Goal: Task Accomplishment & Management: Complete application form

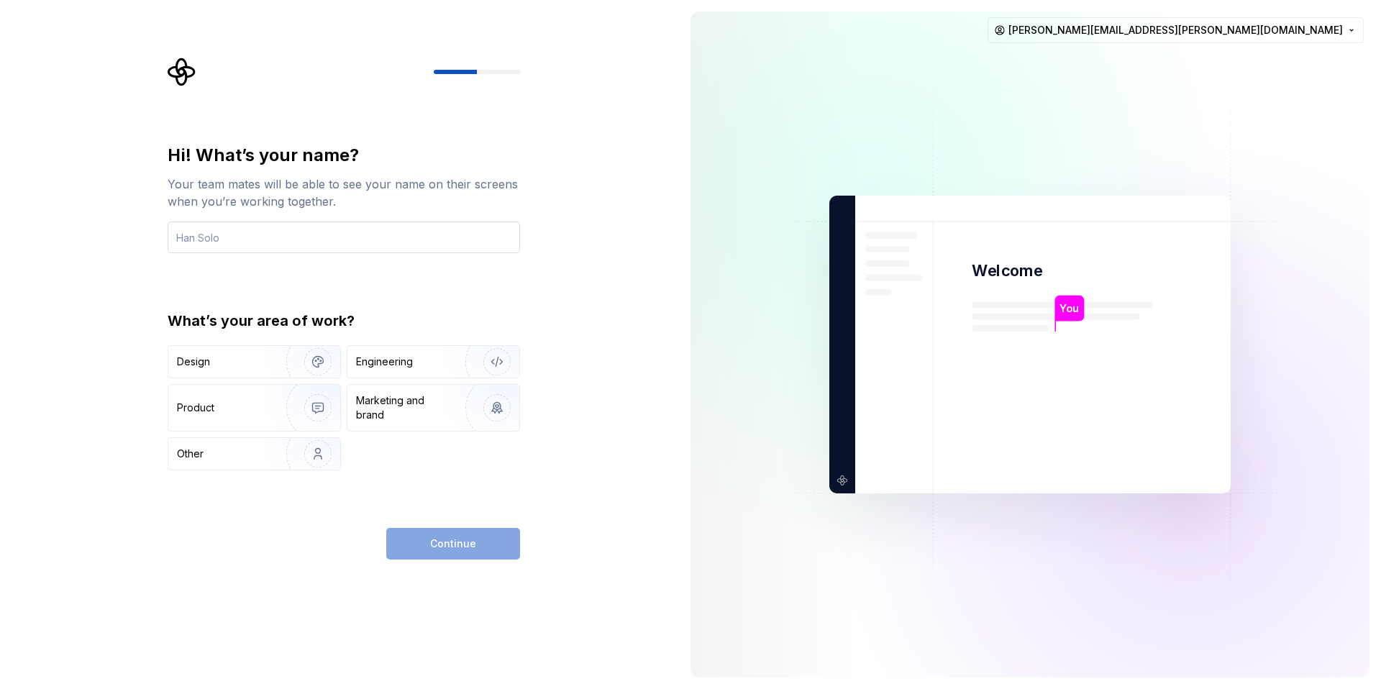
click at [209, 243] on input "text" at bounding box center [344, 237] width 352 height 32
type input "Gary Burton"
click at [389, 360] on div "Engineering" at bounding box center [384, 361] width 57 height 14
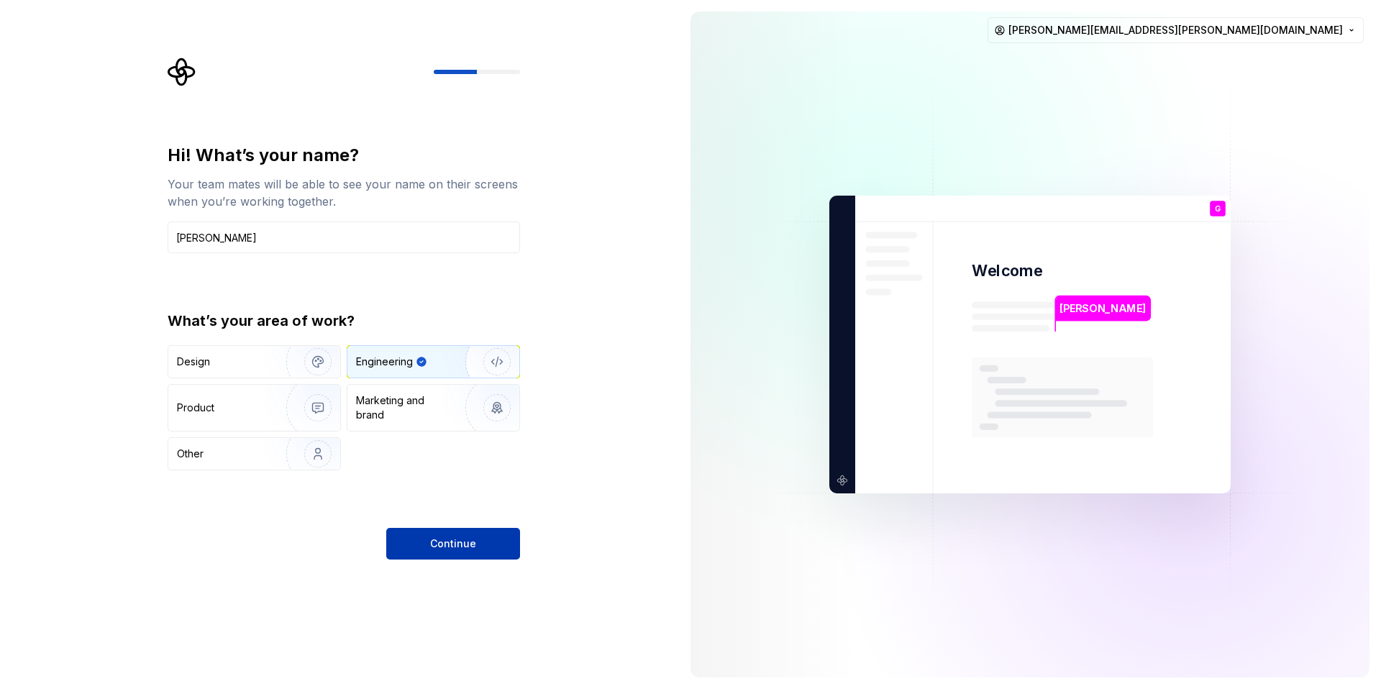
click at [434, 534] on button "Continue" at bounding box center [453, 544] width 134 height 32
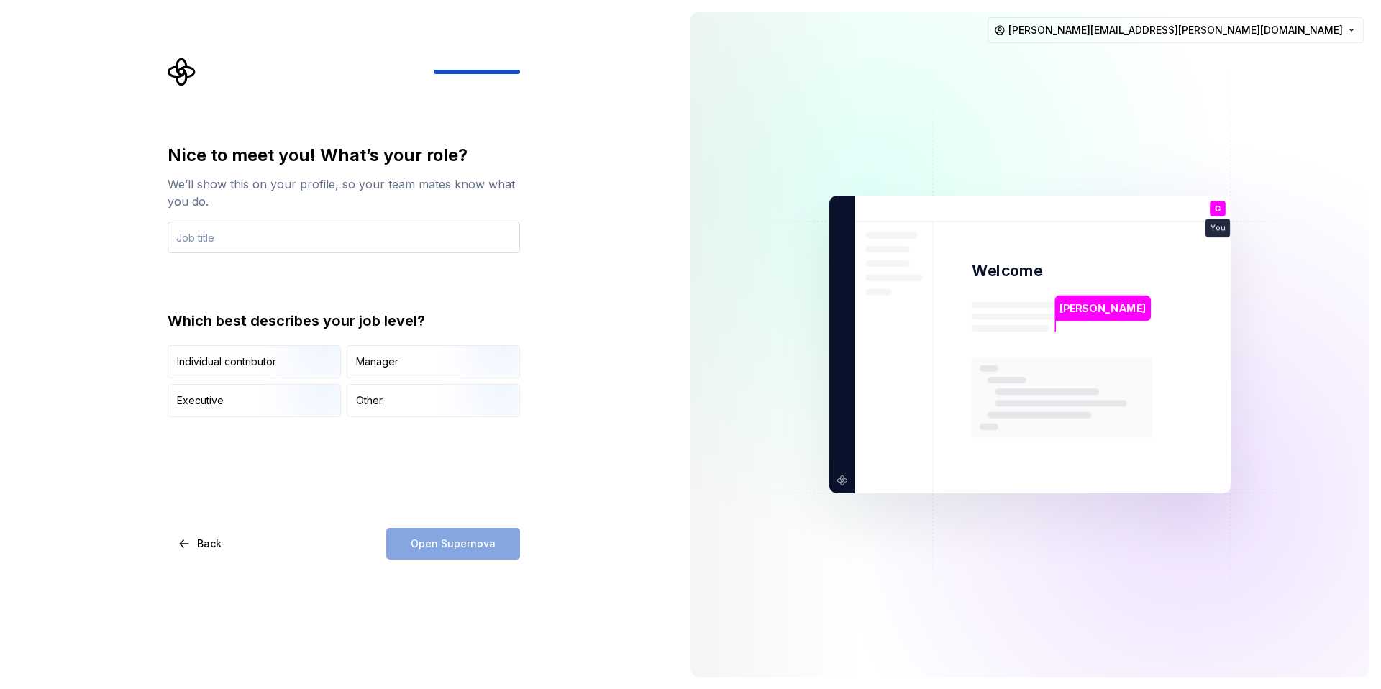
click at [211, 242] on input "text" at bounding box center [344, 237] width 352 height 32
type input "Senior Software Developer"
click at [250, 360] on div "Individual contributor" at bounding box center [226, 361] width 99 height 14
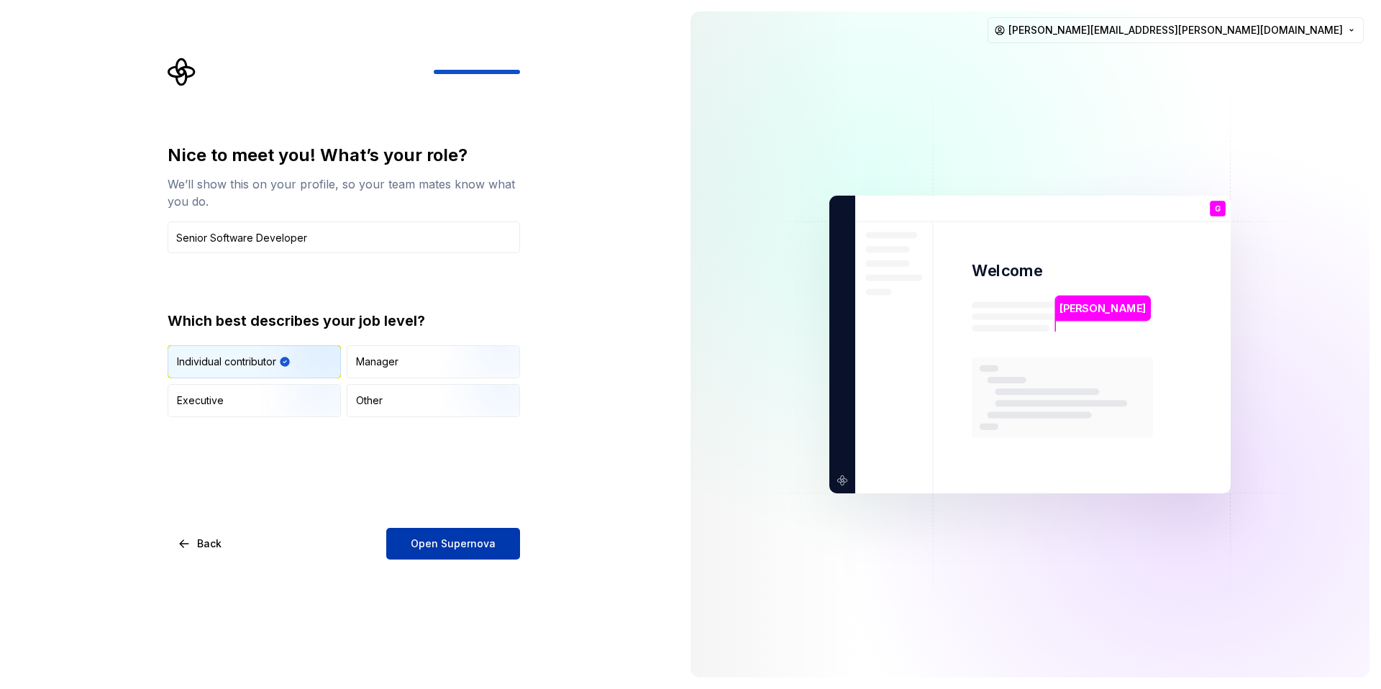
click at [436, 539] on span "Open Supernova" at bounding box center [453, 543] width 85 height 14
